Goal: Complete application form

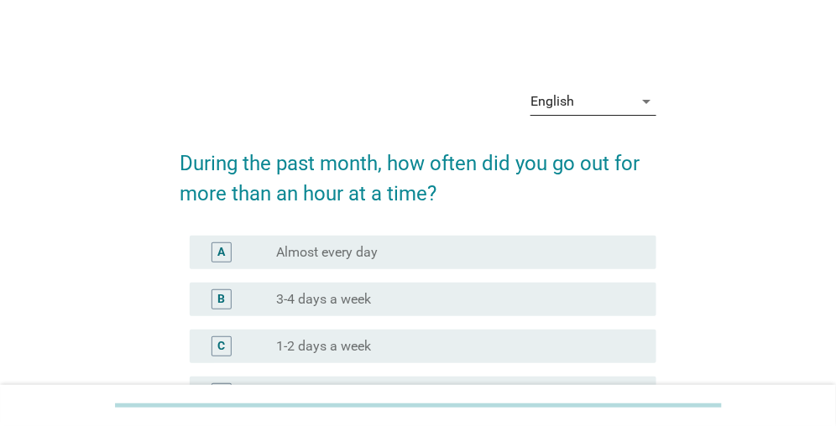
click at [572, 99] on div "English" at bounding box center [552, 101] width 44 height 15
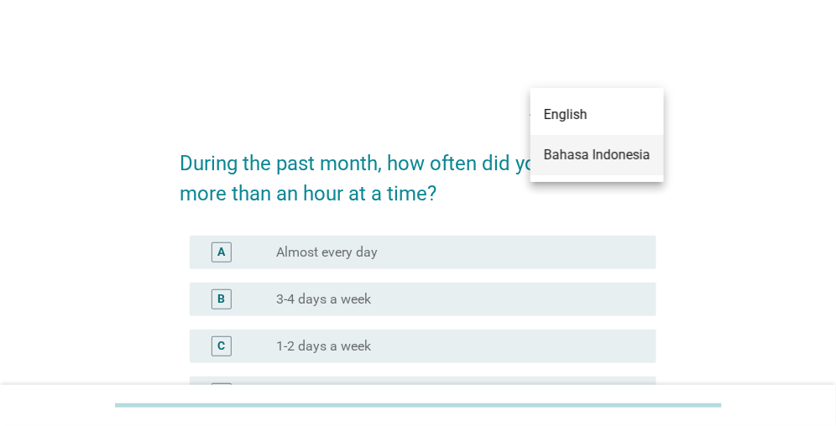
click at [571, 153] on div "Bahasa Indonesia" at bounding box center [597, 155] width 107 height 20
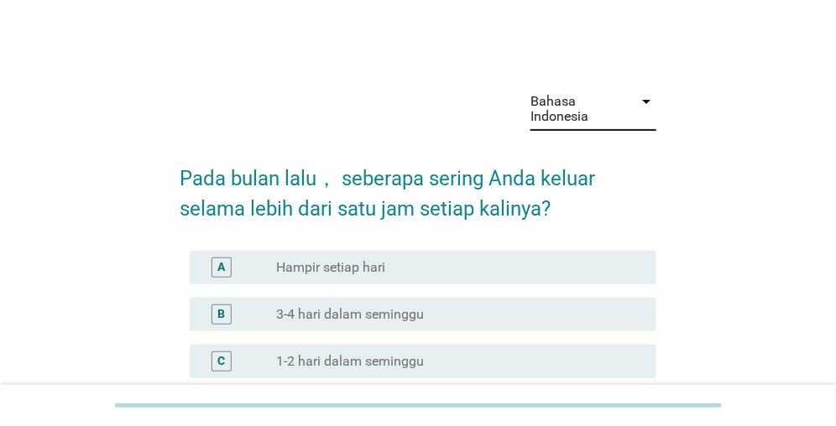
scroll to position [84, 0]
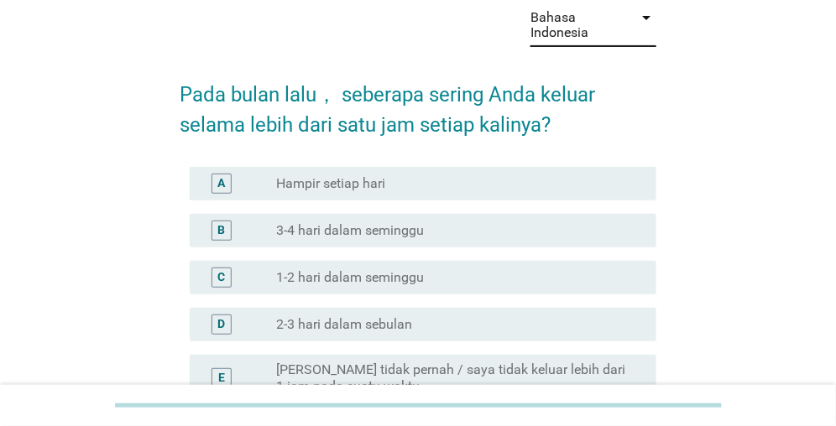
click at [325, 273] on label "1-2 hari dalam seminggu" at bounding box center [350, 277] width 148 height 17
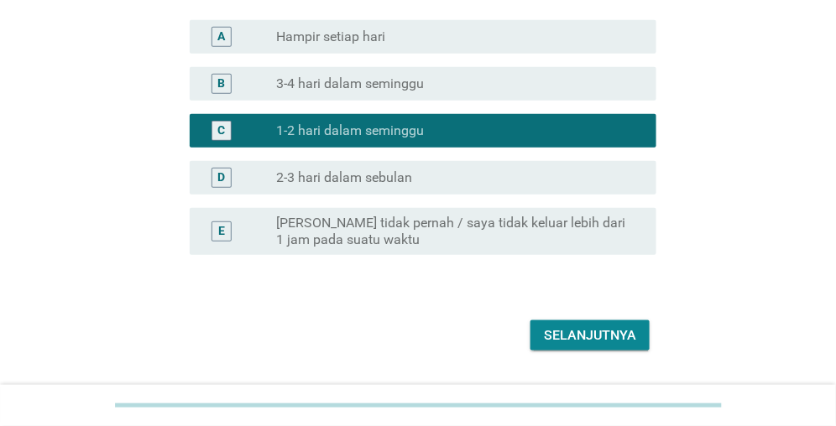
scroll to position [252, 0]
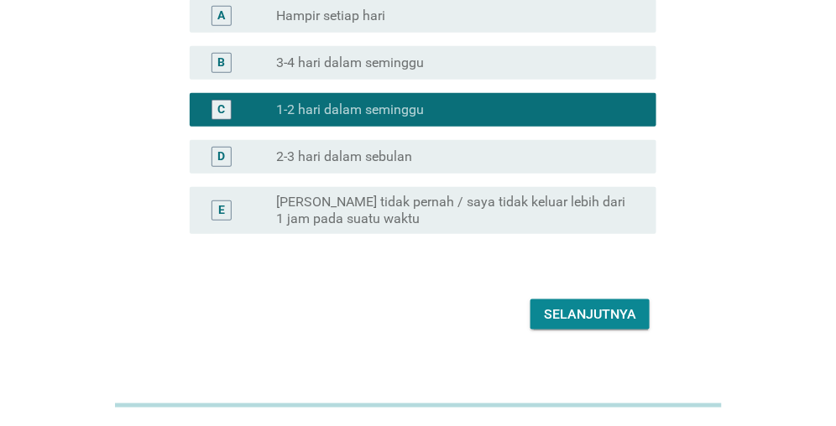
click at [569, 315] on div "Selanjutnya" at bounding box center [590, 315] width 92 height 20
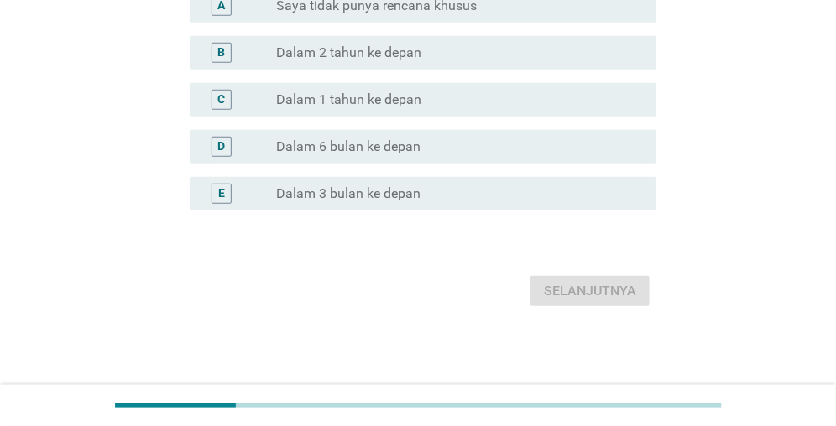
scroll to position [0, 0]
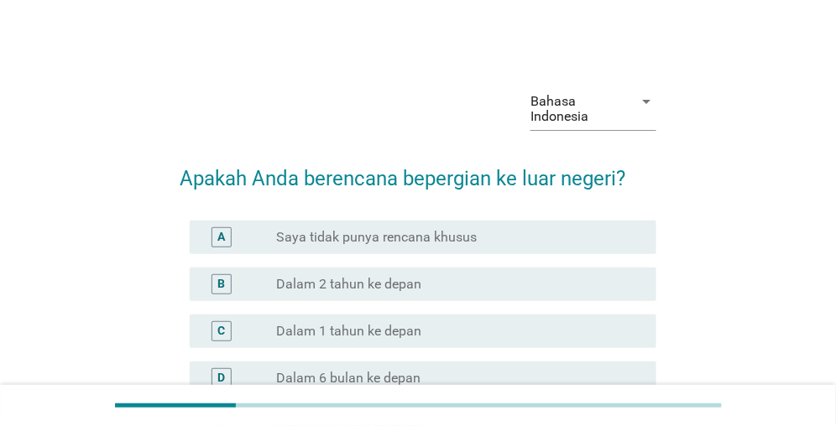
click at [310, 330] on label "Dalam 1 tahun ke depan" at bounding box center [348, 331] width 145 height 17
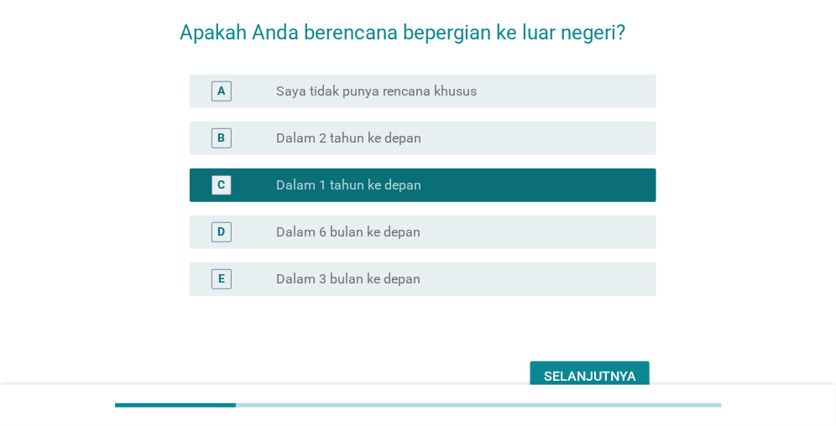
scroll to position [168, 0]
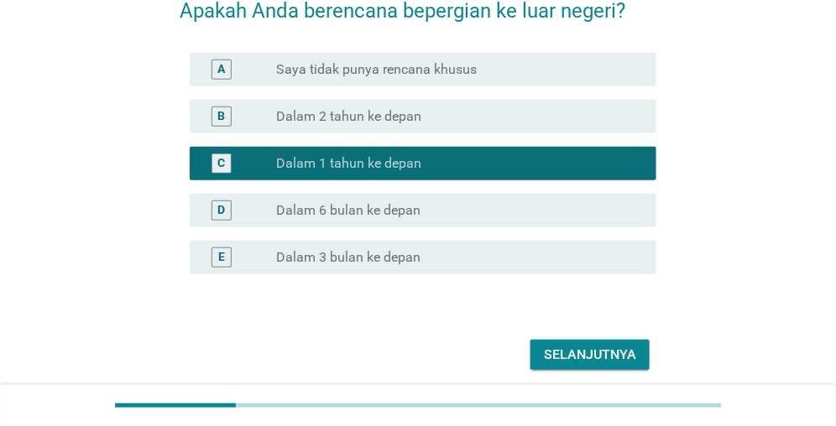
click at [634, 350] on div "Selanjutnya" at bounding box center [590, 355] width 92 height 20
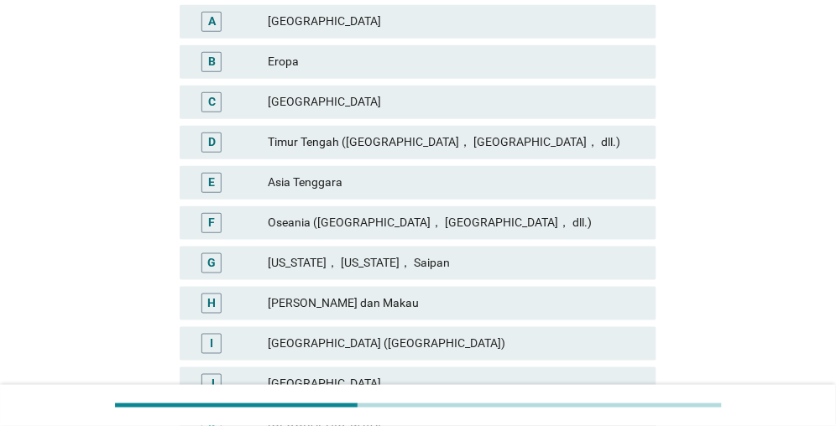
scroll to position [336, 0]
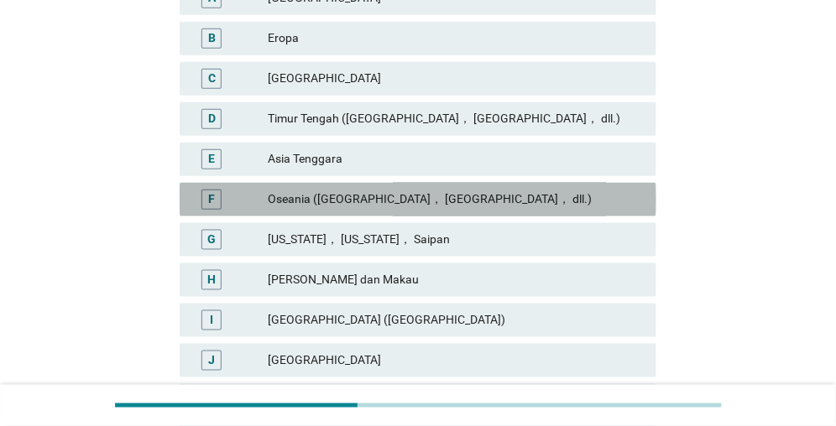
click at [317, 203] on div "Oseania ([GEOGRAPHIC_DATA]， [GEOGRAPHIC_DATA]， dll.)" at bounding box center [455, 200] width 375 height 20
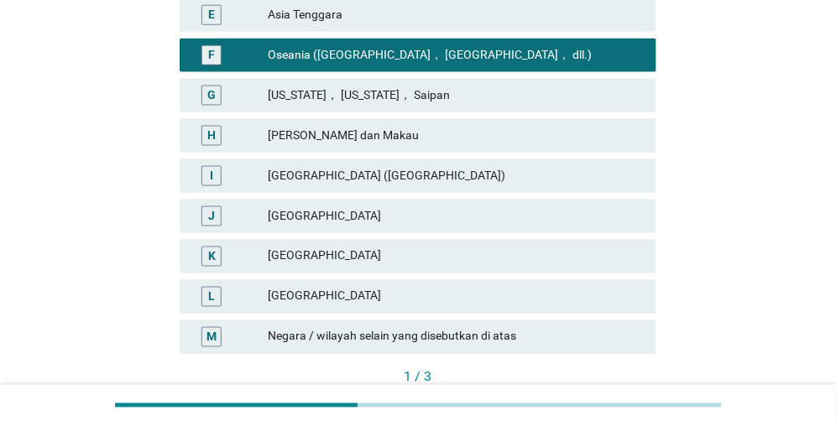
scroll to position [503, 0]
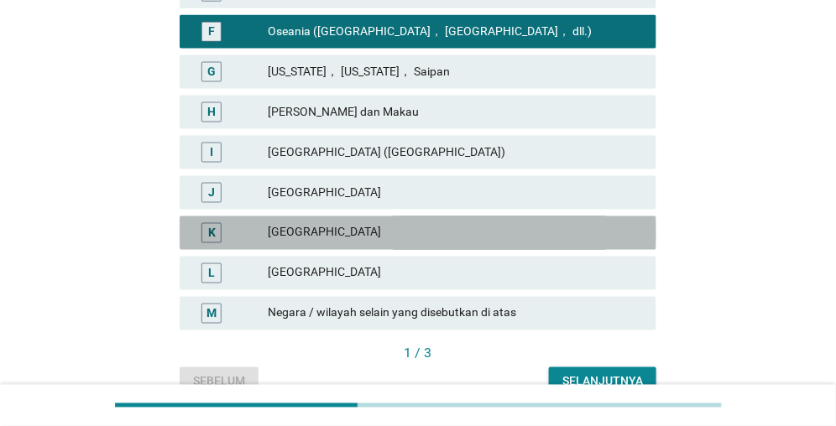
click at [307, 240] on div "[GEOGRAPHIC_DATA]" at bounding box center [455, 233] width 375 height 20
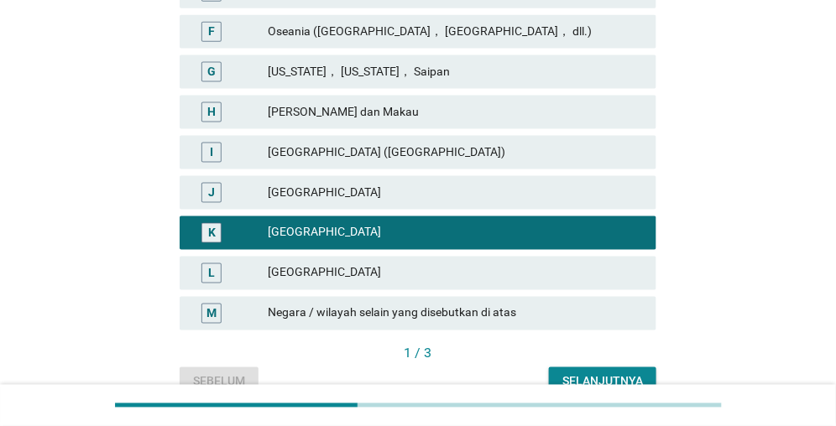
click at [305, 275] on div "[GEOGRAPHIC_DATA]" at bounding box center [455, 273] width 375 height 20
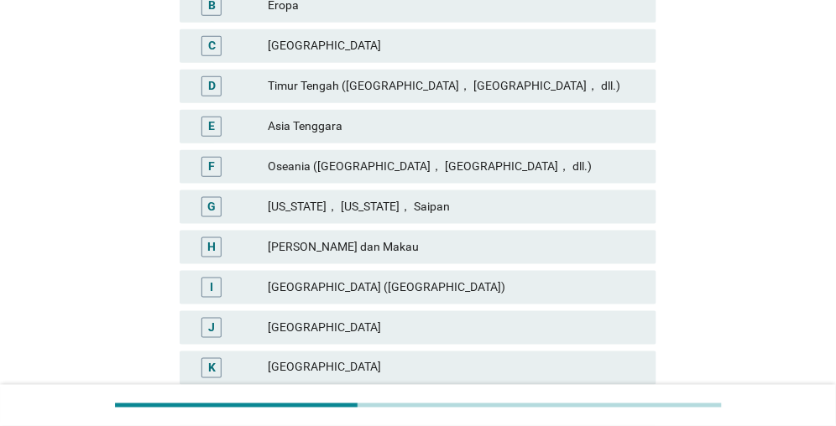
scroll to position [336, 0]
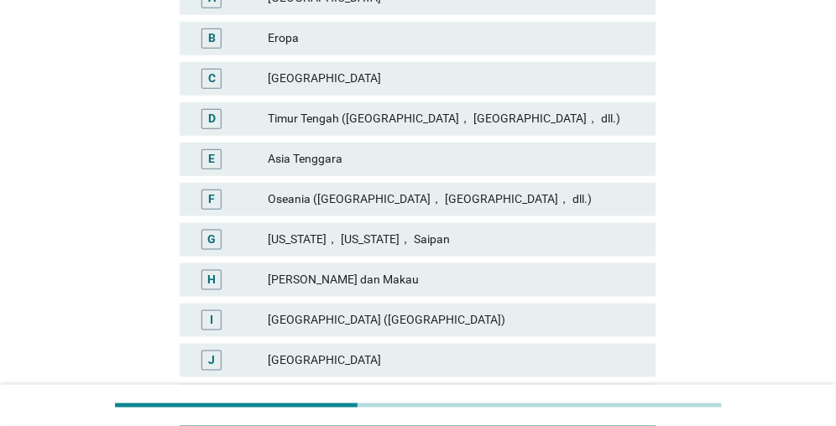
click at [377, 202] on div "Oseania ([GEOGRAPHIC_DATA]， [GEOGRAPHIC_DATA]， dll.)" at bounding box center [455, 200] width 375 height 20
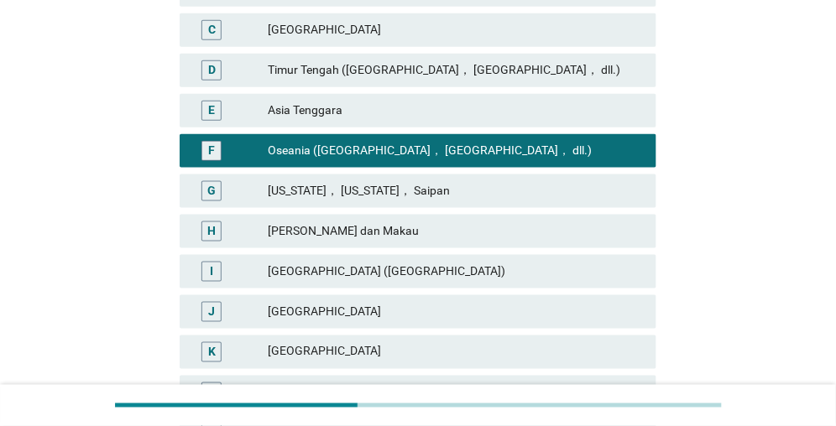
scroll to position [587, 0]
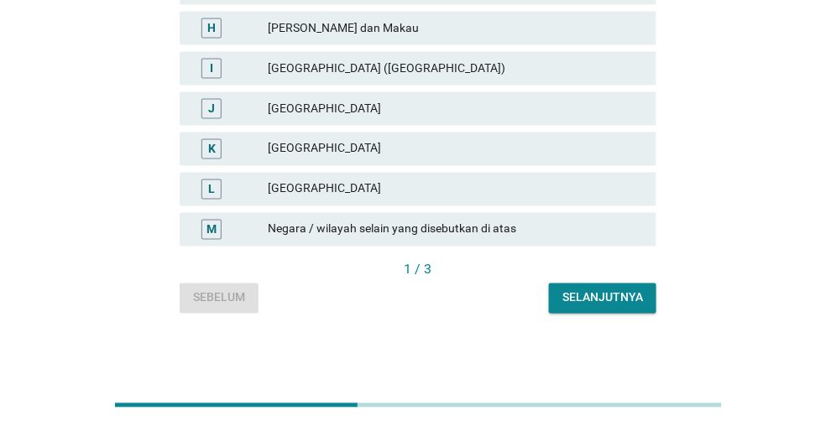
click at [582, 295] on div "Selanjutnya" at bounding box center [602, 298] width 81 height 18
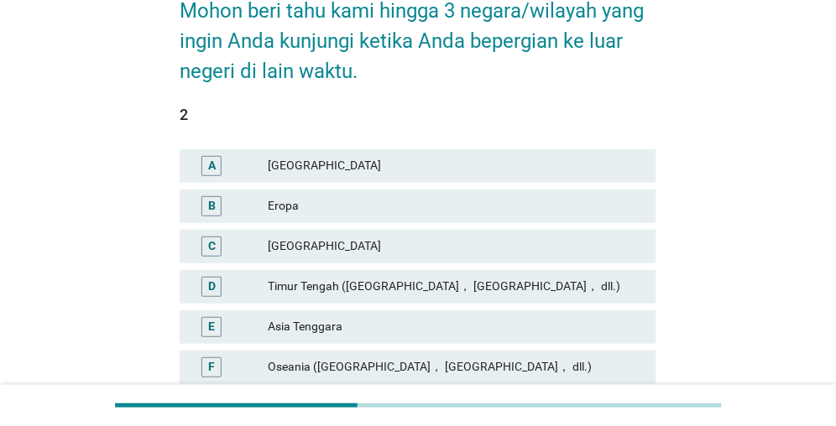
scroll to position [252, 0]
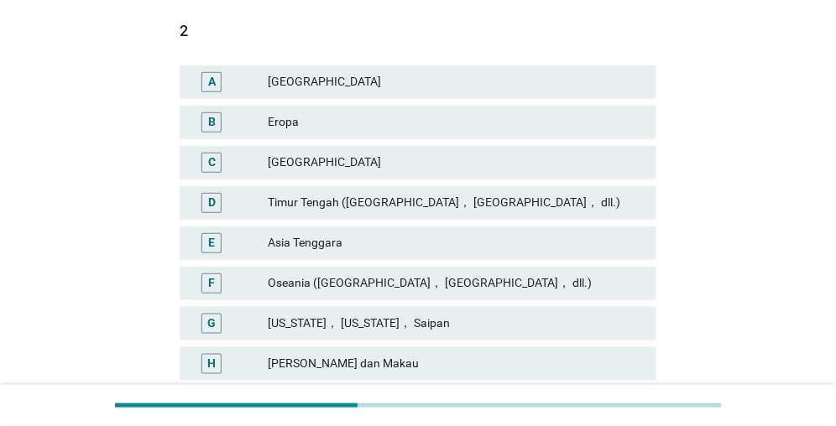
click at [315, 280] on div "Oseania ([GEOGRAPHIC_DATA]， [GEOGRAPHIC_DATA]， dll.)" at bounding box center [455, 283] width 375 height 20
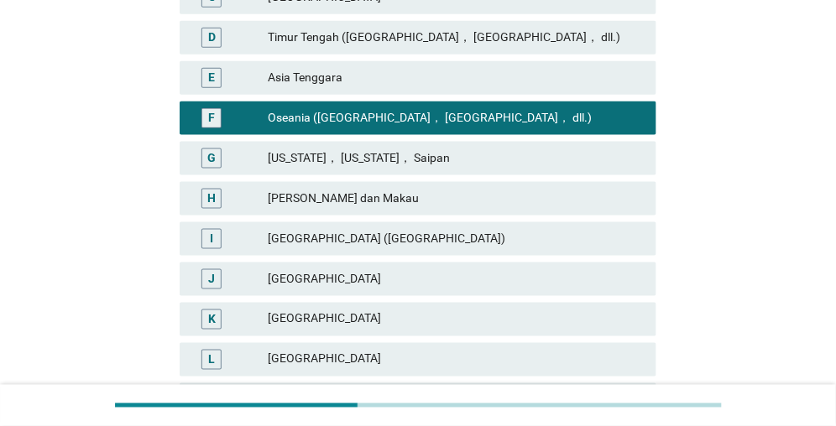
scroll to position [419, 0]
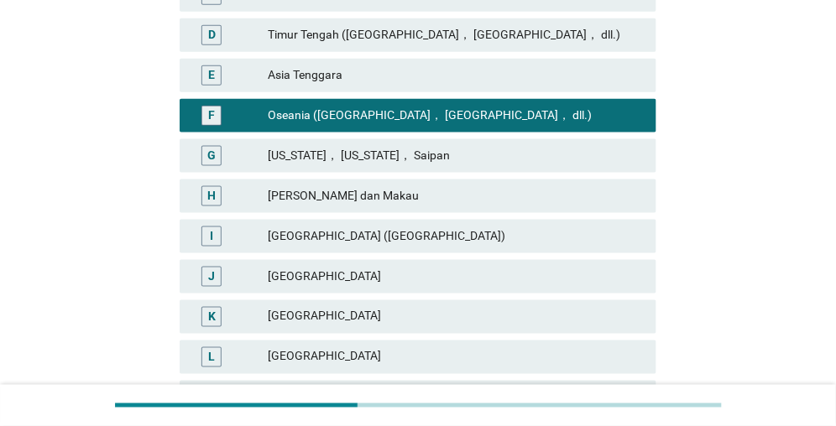
click at [305, 315] on div "[GEOGRAPHIC_DATA]" at bounding box center [455, 317] width 375 height 20
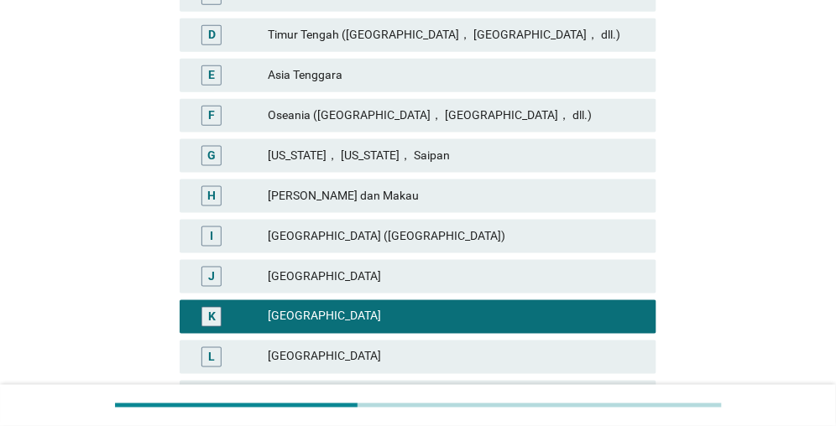
click at [314, 115] on div "Oseania ([GEOGRAPHIC_DATA]， [GEOGRAPHIC_DATA]， dll.)" at bounding box center [455, 116] width 375 height 20
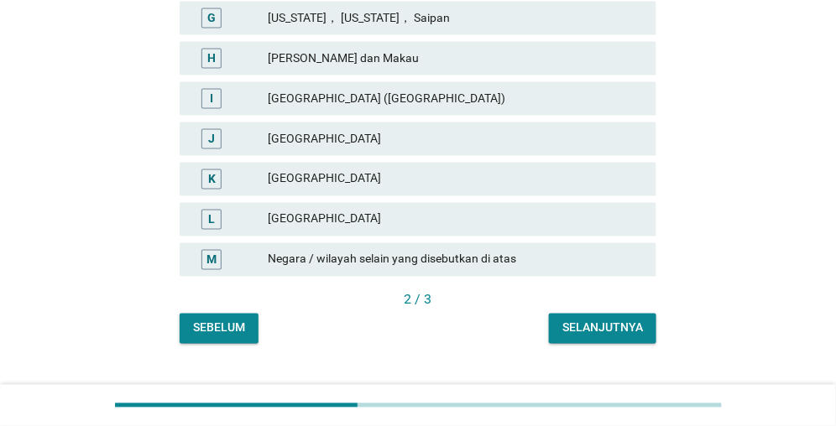
scroll to position [589, 0]
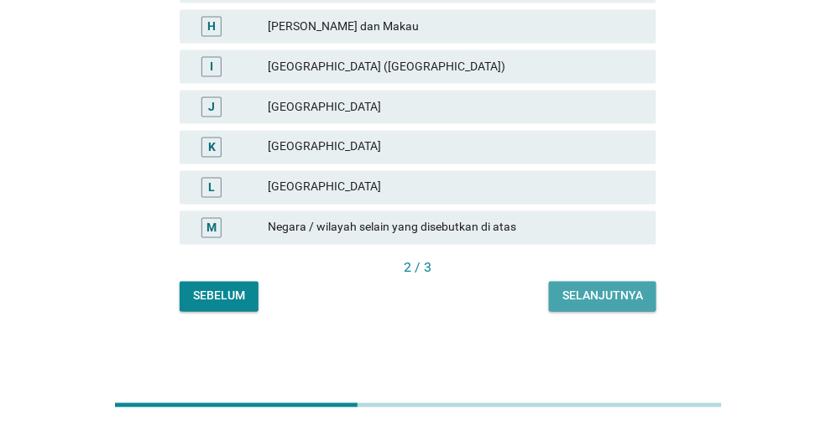
click at [578, 295] on div "Selanjutnya" at bounding box center [602, 297] width 81 height 18
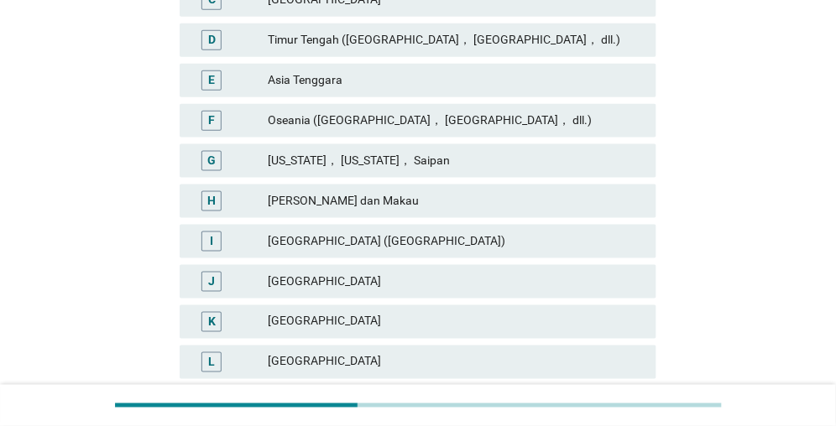
scroll to position [419, 0]
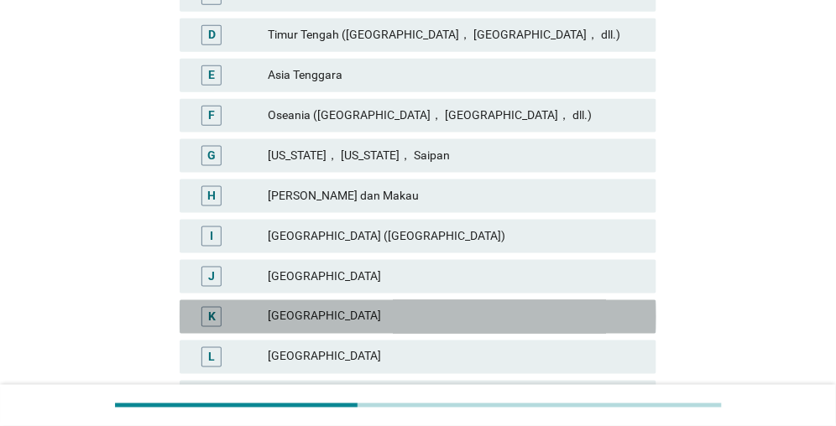
click at [297, 322] on div "[GEOGRAPHIC_DATA]" at bounding box center [455, 317] width 375 height 20
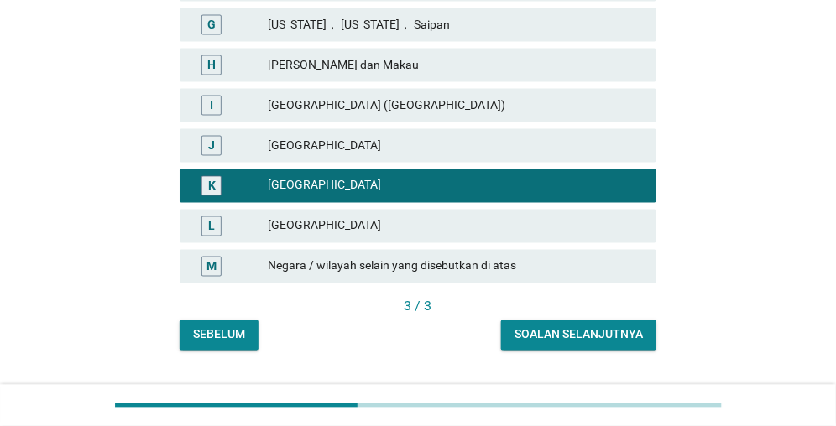
scroll to position [587, 0]
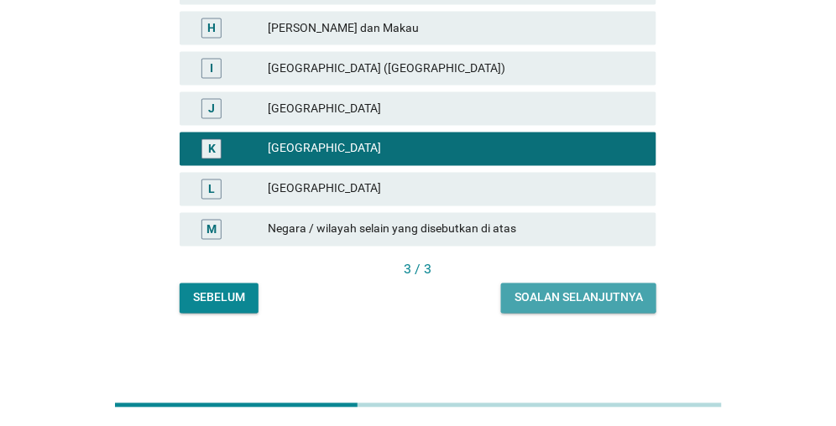
click at [600, 299] on div "Soalan selanjutnya" at bounding box center [578, 298] width 128 height 18
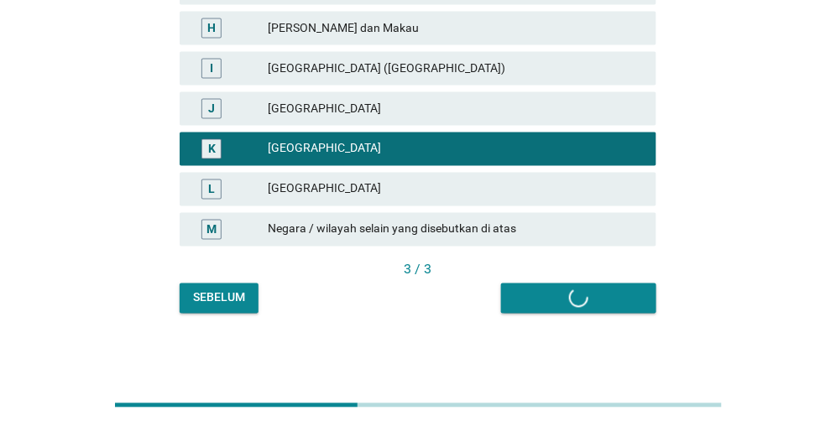
scroll to position [0, 0]
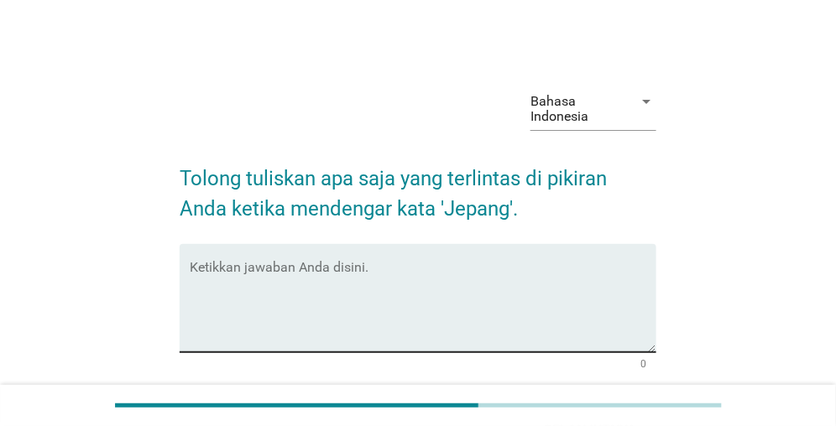
click at [255, 301] on textarea "Ketikkan jawaban Anda disini." at bounding box center [423, 308] width 466 height 88
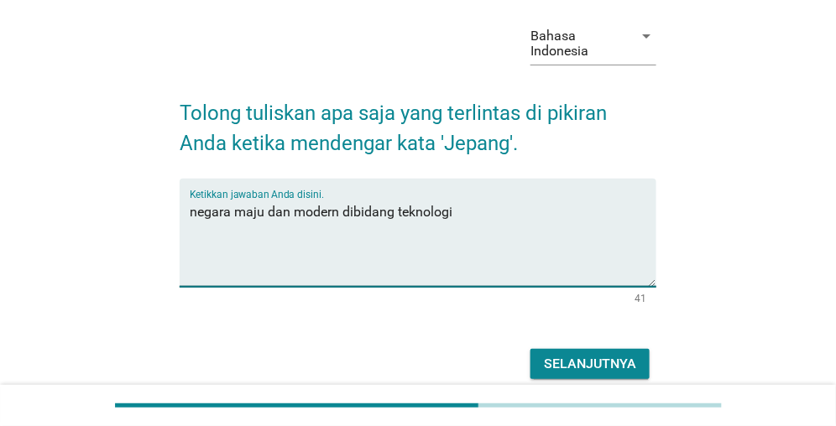
scroll to position [138, 0]
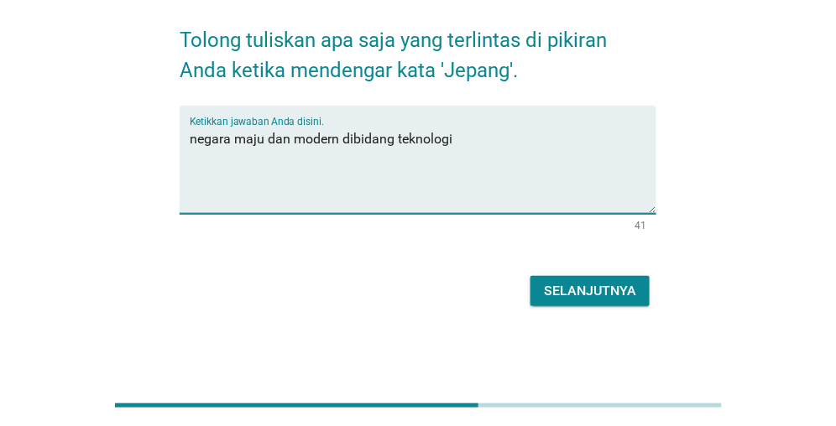
type textarea "negara maju dan modern dibidang teknologi"
click at [585, 285] on div "Selanjutnya" at bounding box center [590, 291] width 92 height 20
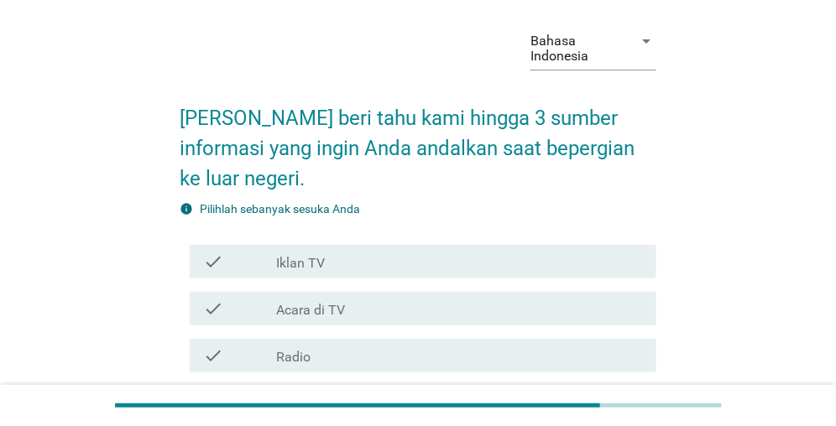
scroll to position [84, 0]
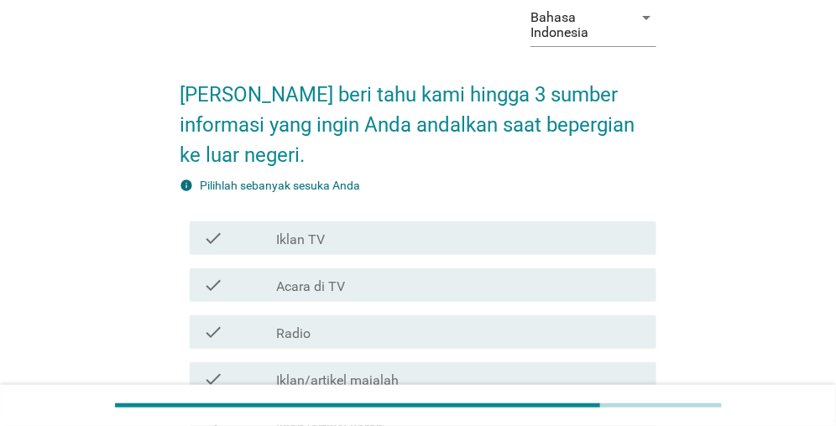
click at [352, 296] on div "check check_box_outline_blank Acara di TV" at bounding box center [423, 285] width 466 height 34
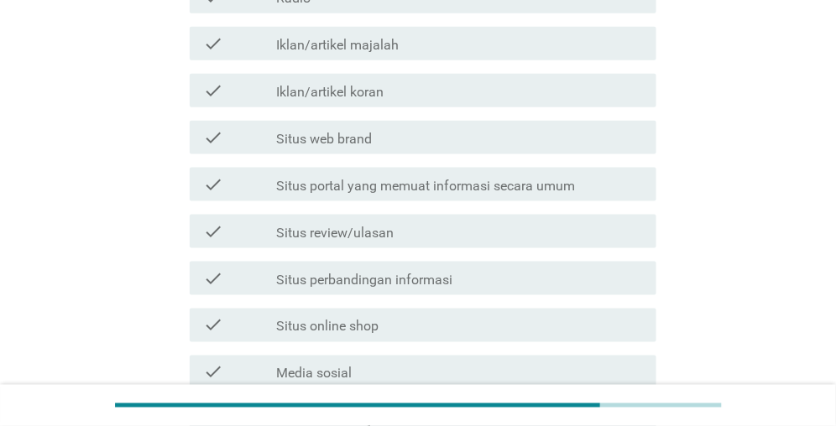
scroll to position [336, 0]
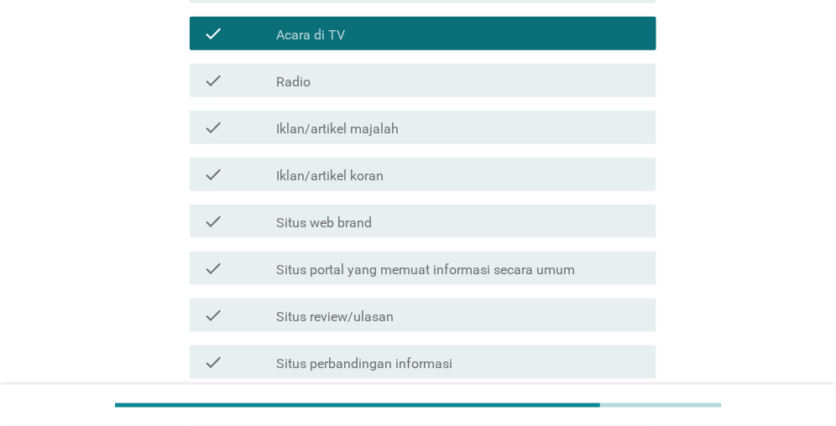
click at [430, 322] on div "check_box_outline_blank Situs review/ulasan" at bounding box center [459, 315] width 367 height 20
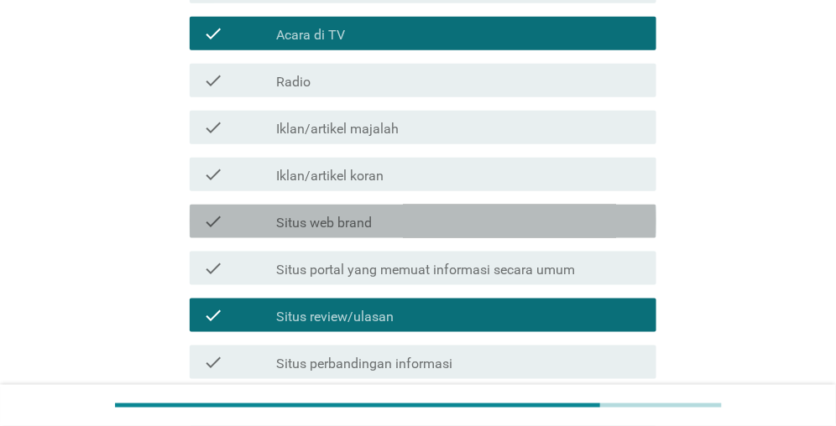
click at [419, 225] on div "check_box_outline_blank Situs web brand" at bounding box center [459, 221] width 367 height 20
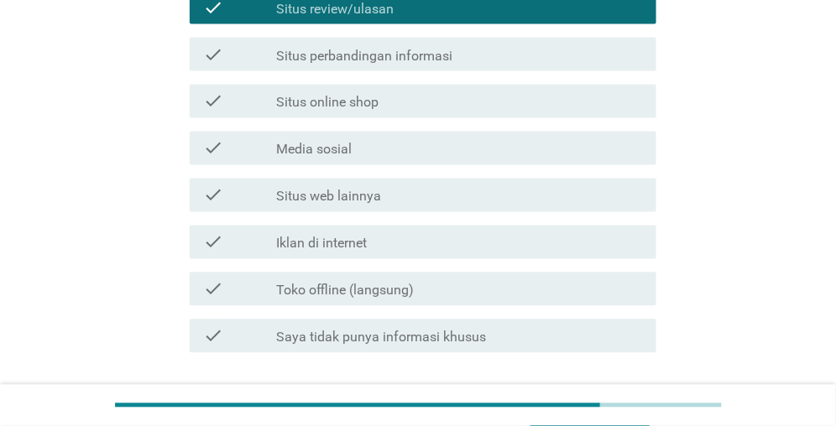
scroll to position [671, 0]
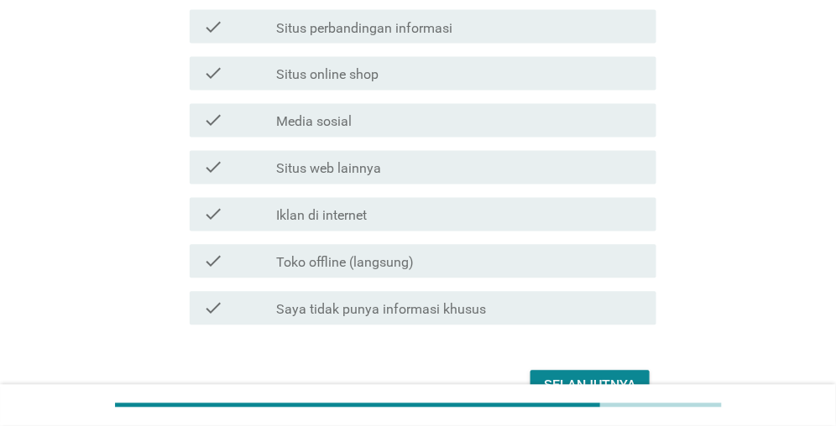
click at [579, 377] on div "Selanjutnya" at bounding box center [590, 386] width 92 height 20
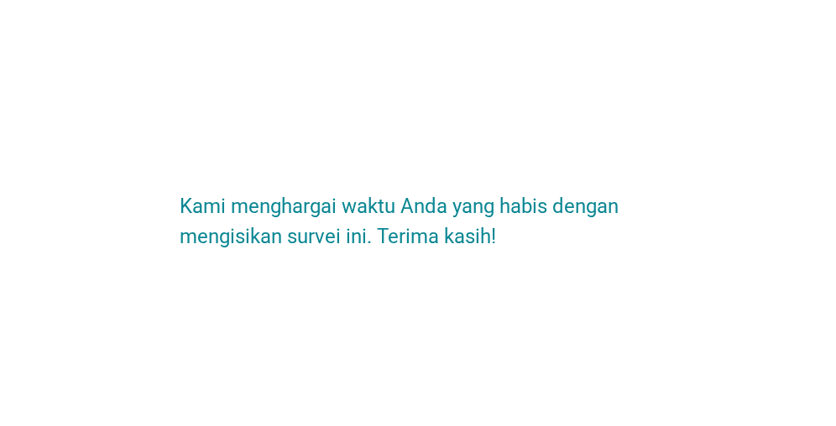
scroll to position [0, 0]
